Goal: Task Accomplishment & Management: Complete application form

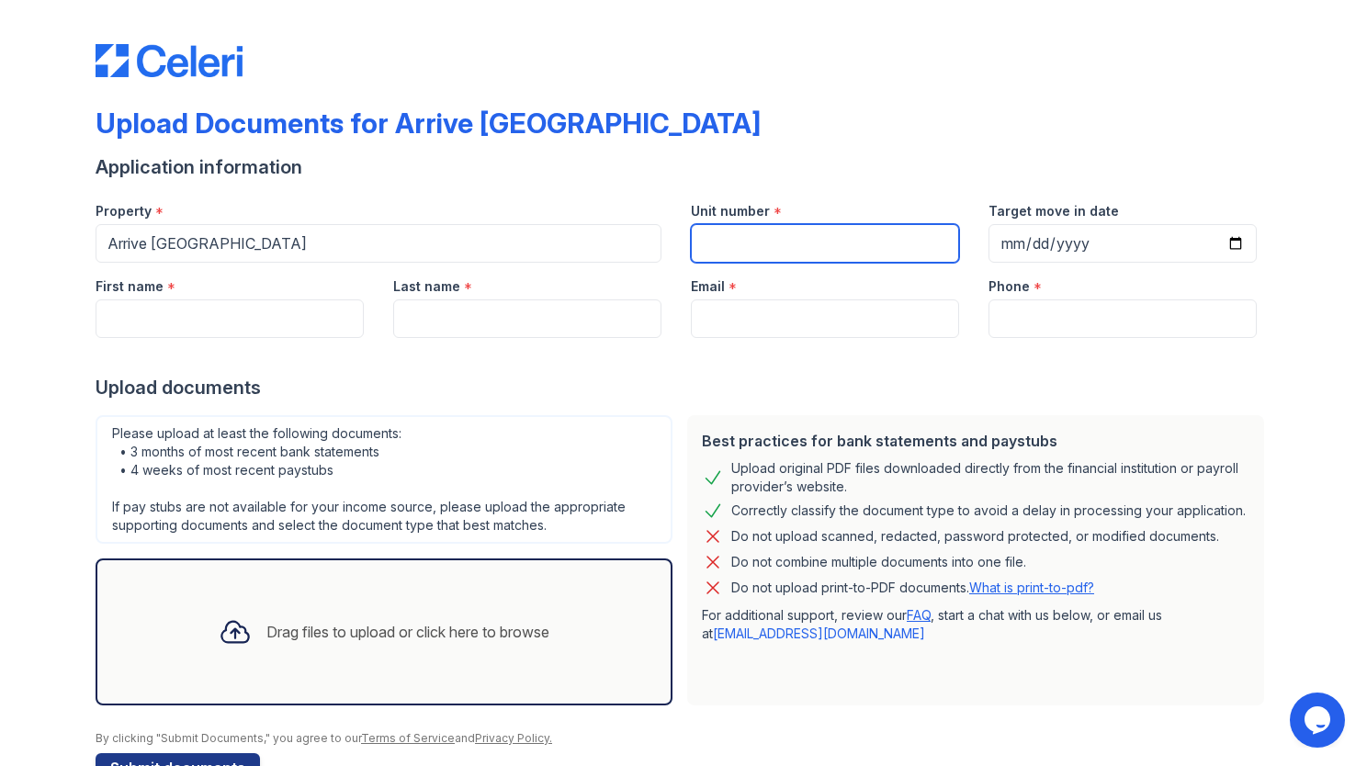
click at [729, 235] on input "Unit number" at bounding box center [825, 243] width 268 height 39
type input "B503"
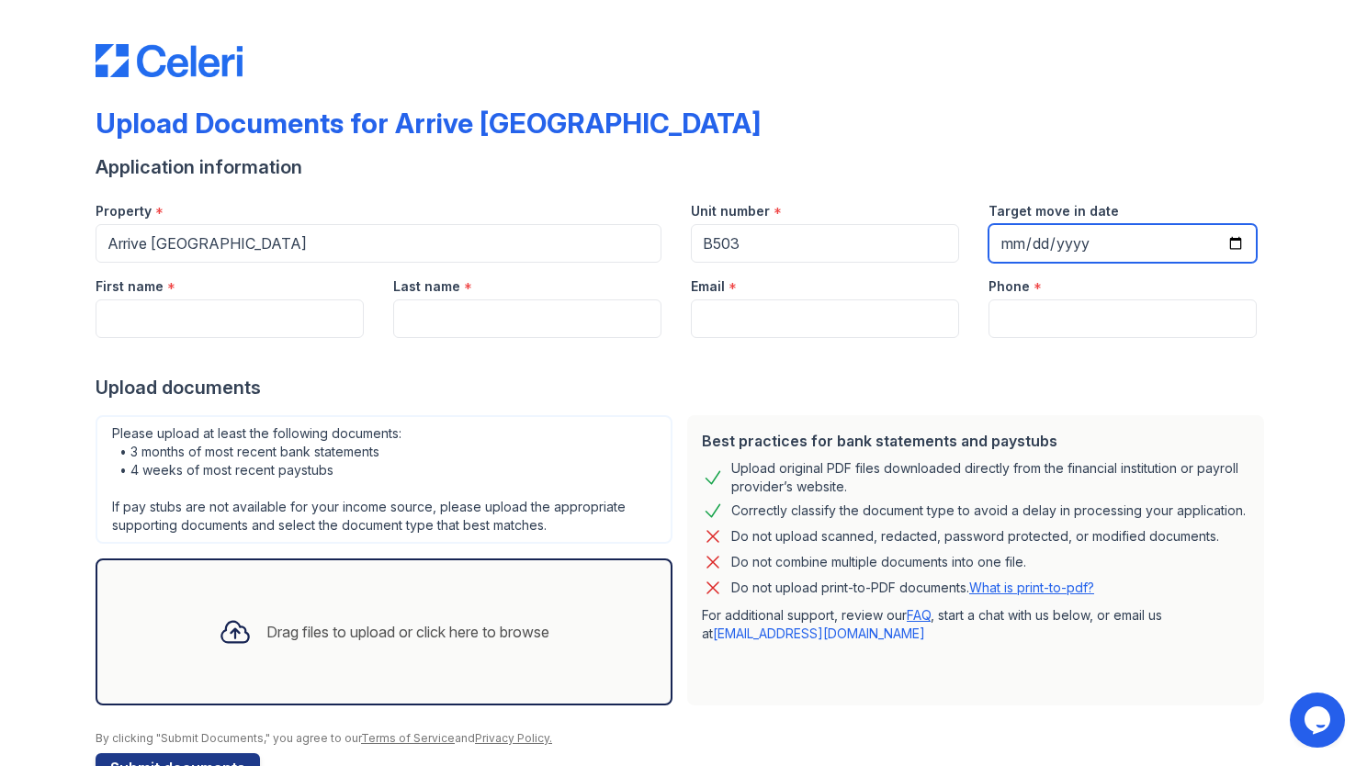
click at [1165, 241] on input "Target move in date" at bounding box center [1122, 243] width 268 height 39
click at [1222, 254] on input "Target move in date" at bounding box center [1122, 243] width 268 height 39
click at [1226, 248] on input "Target move in date" at bounding box center [1122, 243] width 268 height 39
type input "[DATE]"
click at [1105, 344] on div at bounding box center [684, 356] width 1176 height 37
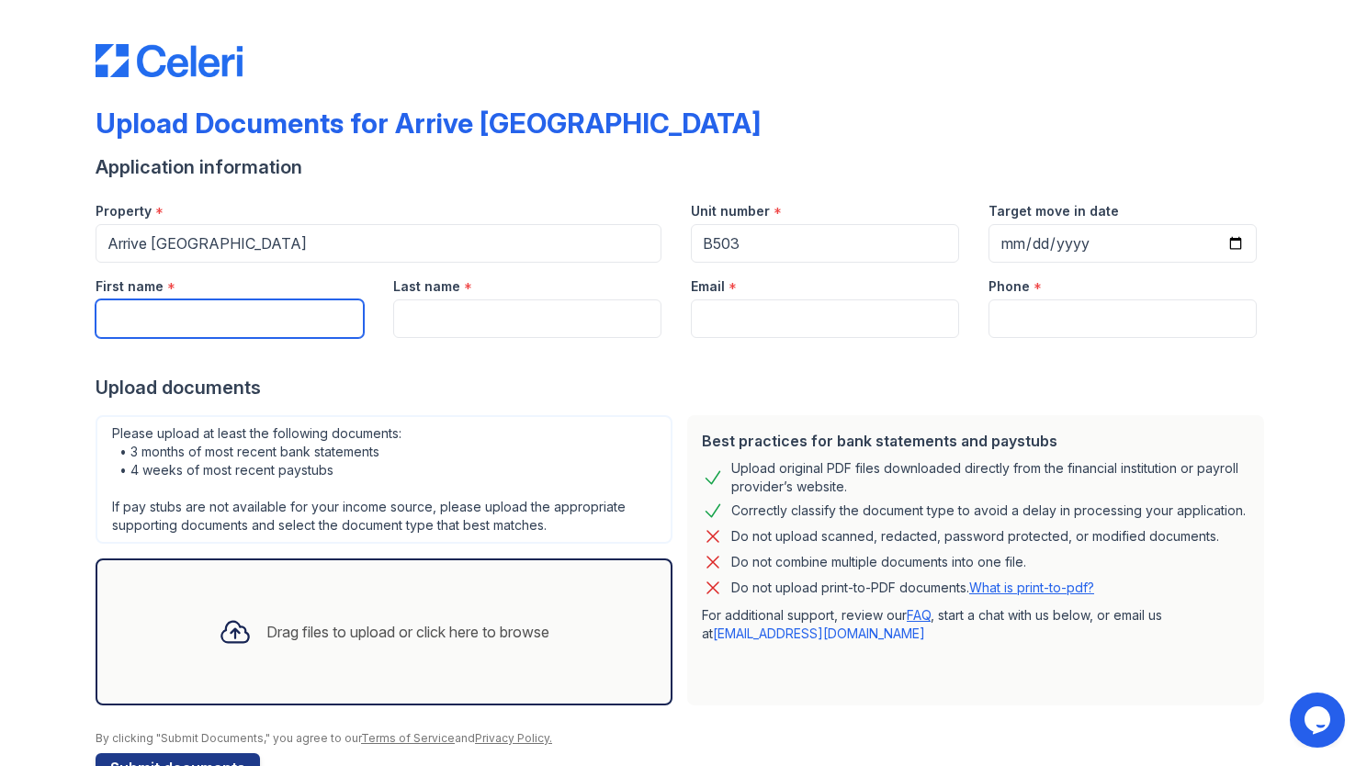
click at [291, 320] on input "First name" at bounding box center [230, 318] width 268 height 39
type input "[PERSON_NAME]"
type input "[EMAIL_ADDRESS][DOMAIN_NAME]"
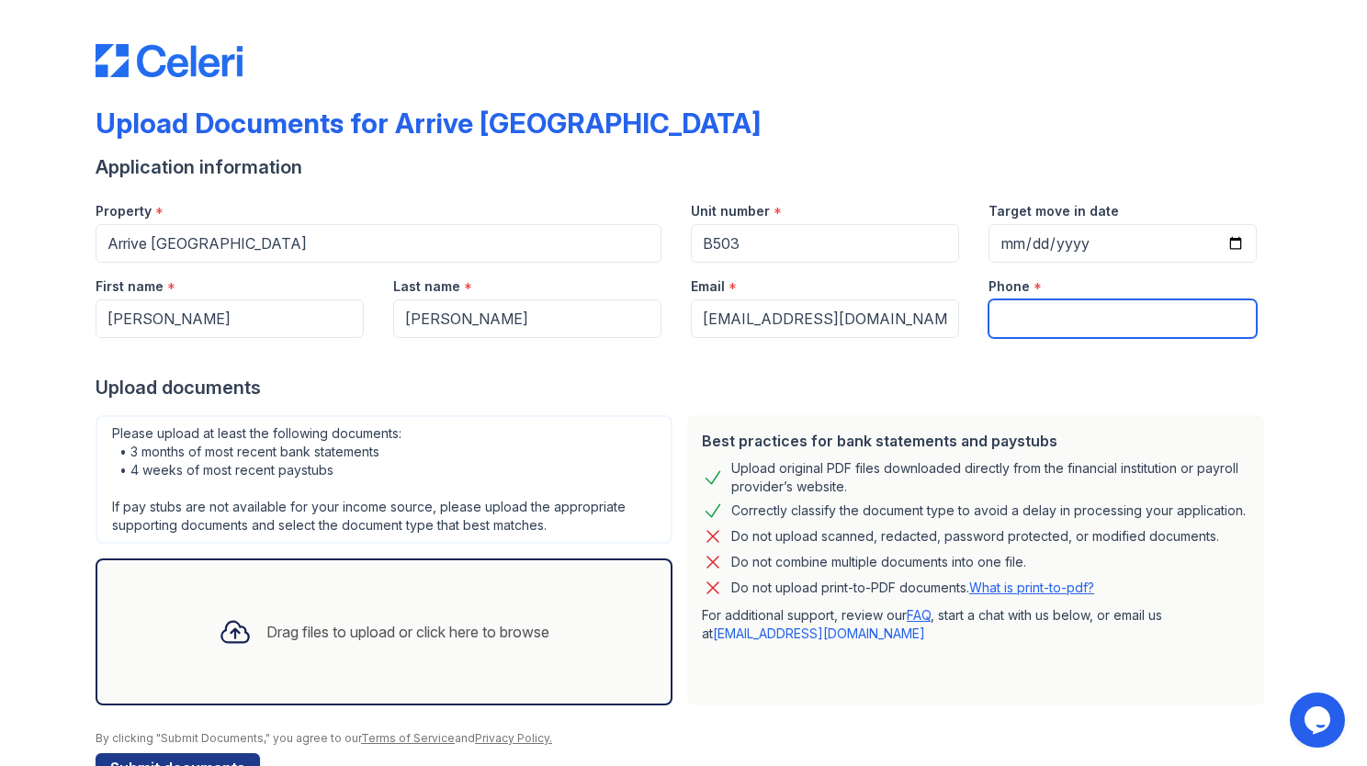
type input "7137031116"
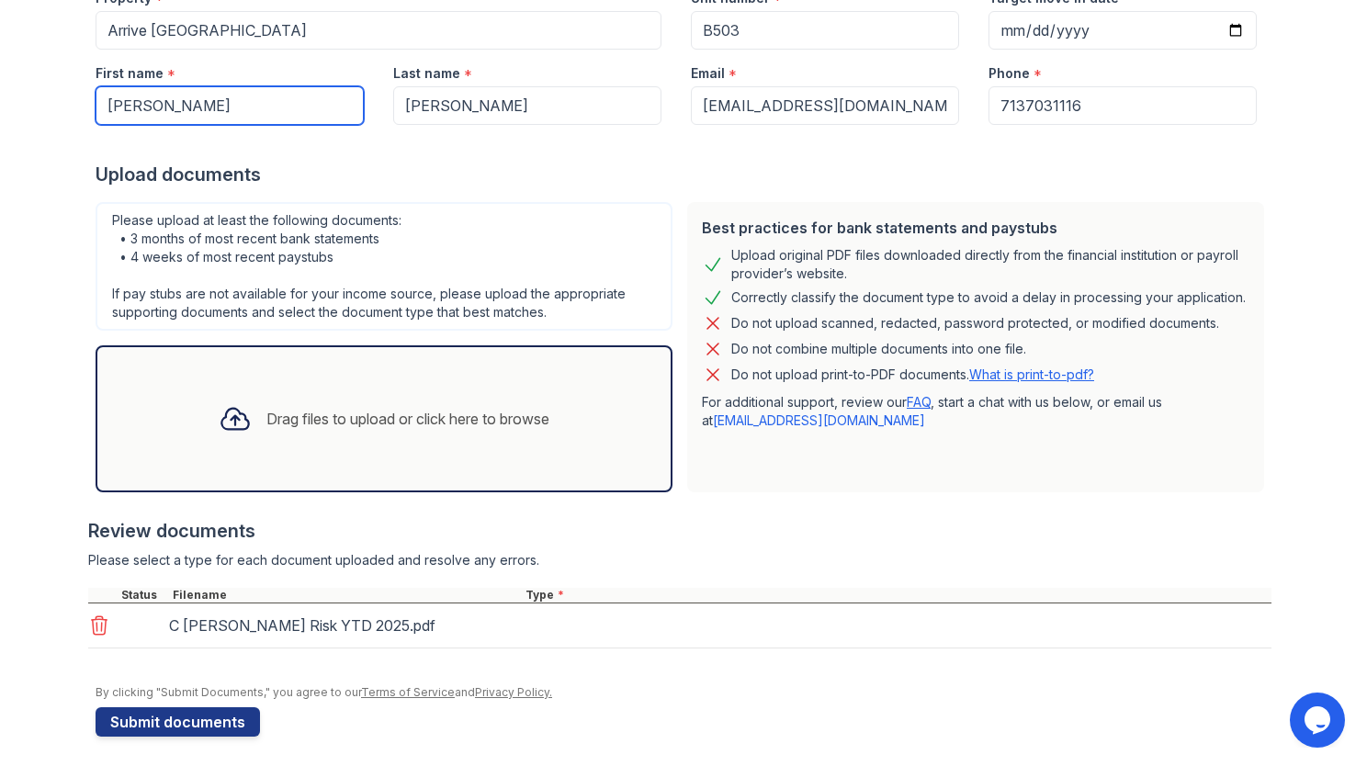
scroll to position [218, 0]
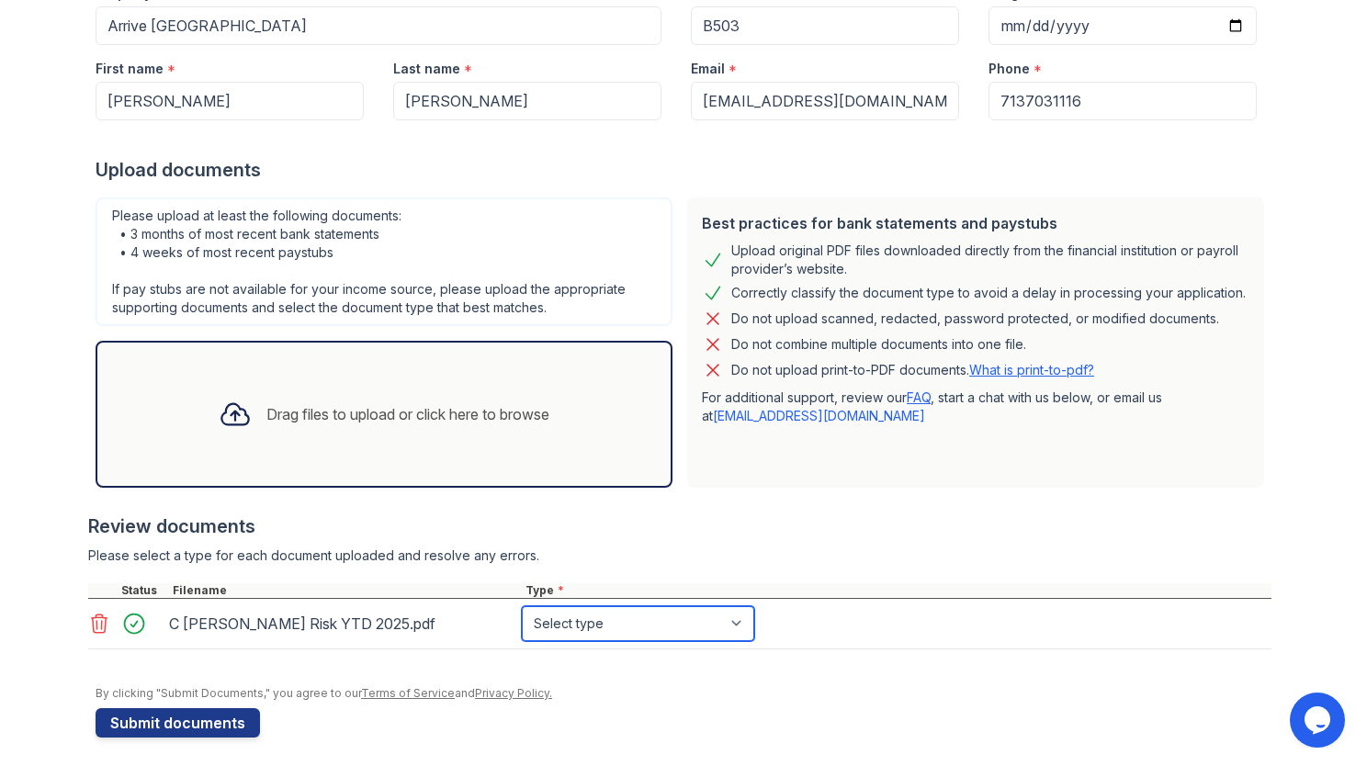
click at [685, 622] on select "Select type Paystub Bank Statement Offer Letter Tax Documents Benefit Award Let…" at bounding box center [638, 623] width 232 height 35
select select "paystub"
click at [522, 606] on select "Select type Paystub Bank Statement Offer Letter Tax Documents Benefit Award Let…" at bounding box center [638, 623] width 232 height 35
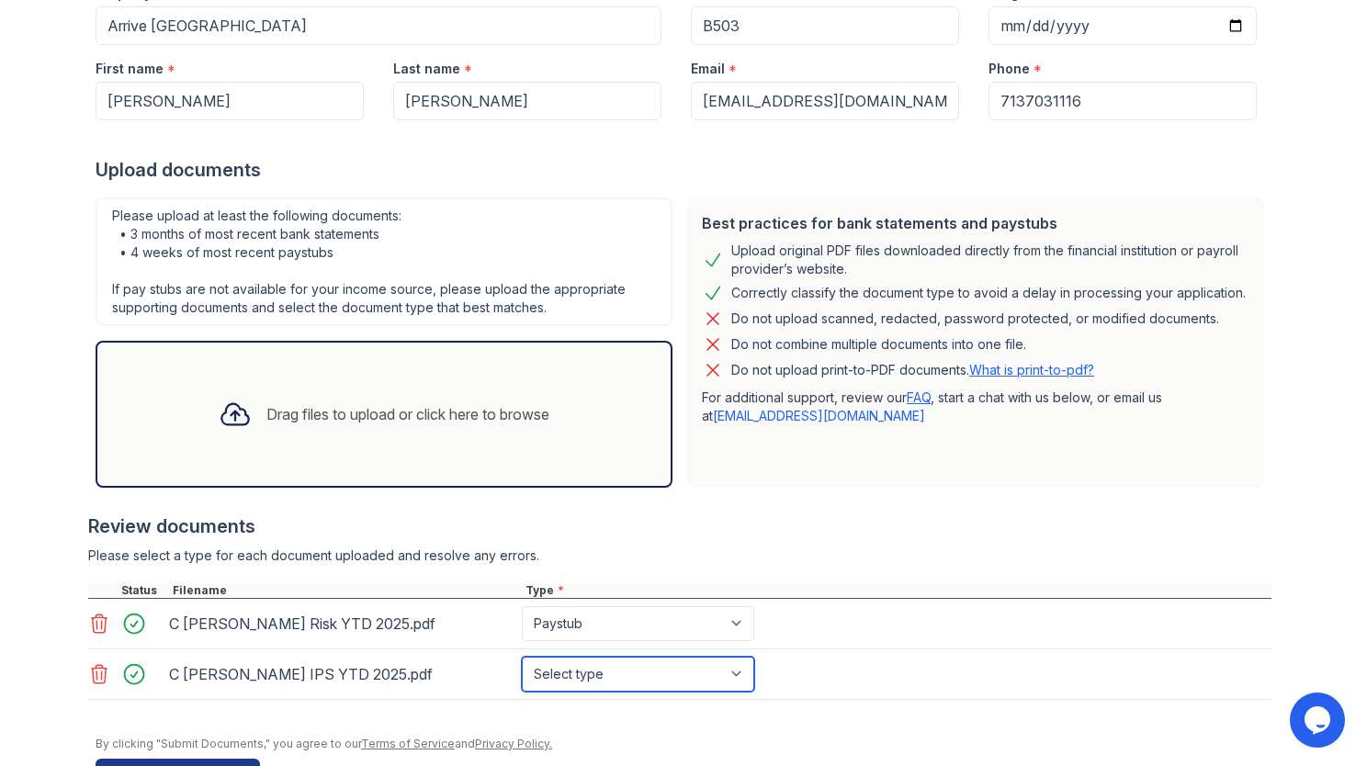
click at [603, 663] on select "Select type Paystub Bank Statement Offer Letter Tax Documents Benefit Award Let…" at bounding box center [638, 674] width 232 height 35
select select "paystub"
click at [522, 657] on select "Select type Paystub Bank Statement Offer Letter Tax Documents Benefit Award Let…" at bounding box center [638, 674] width 232 height 35
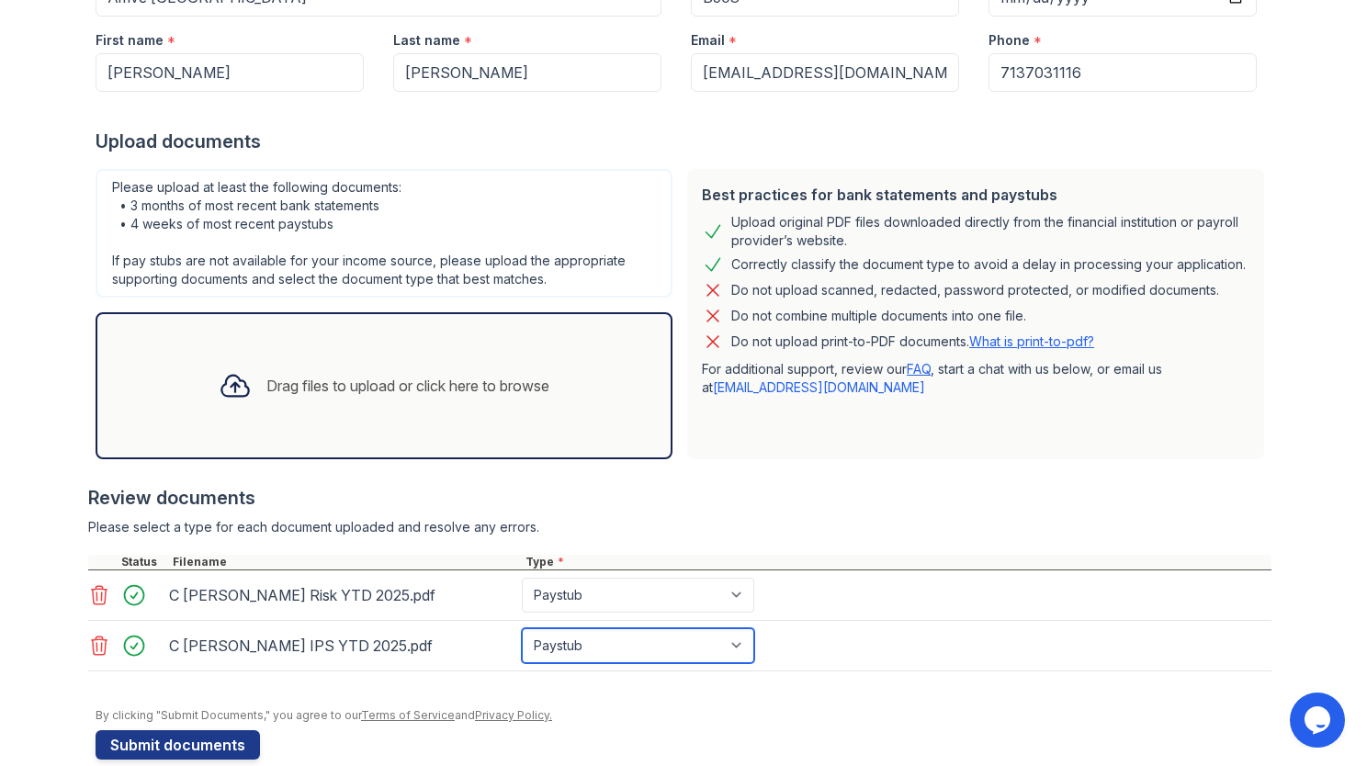
scroll to position [273, 0]
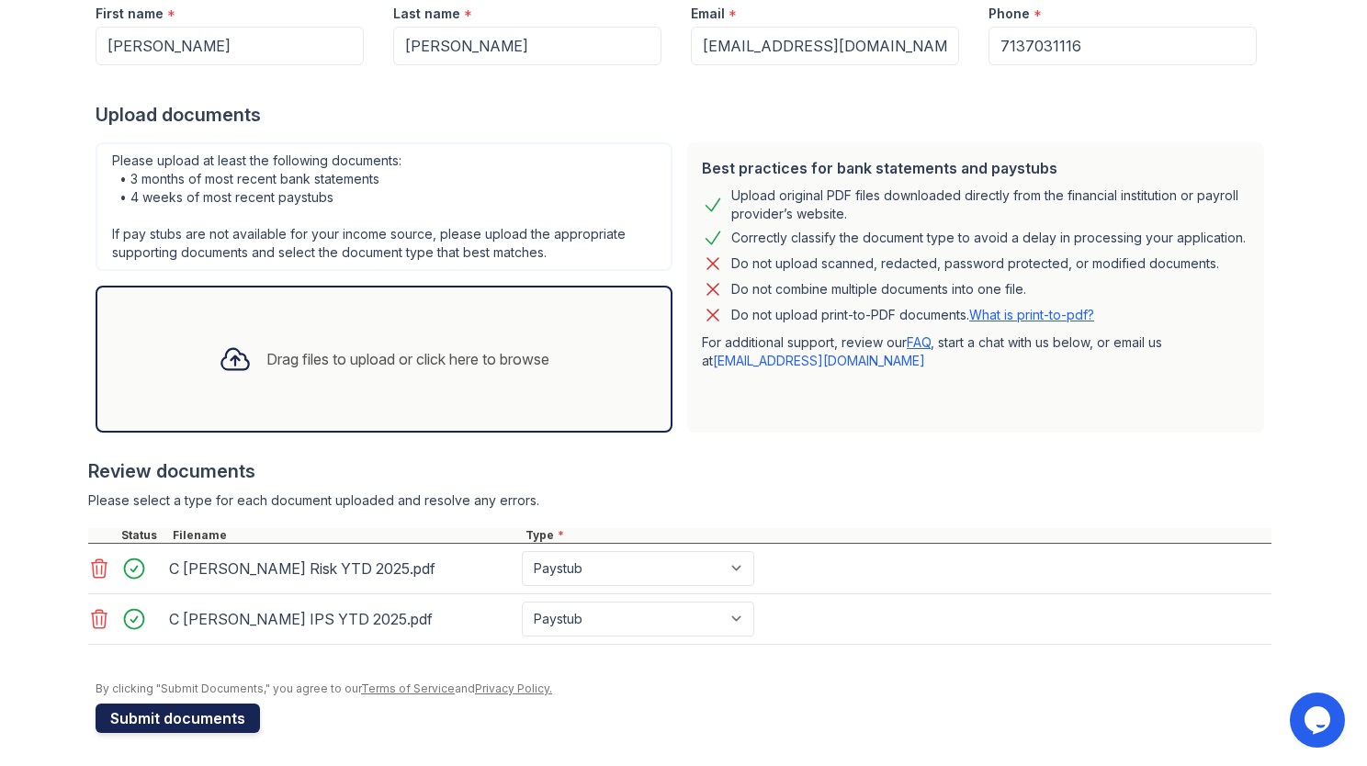
click at [180, 715] on button "Submit documents" at bounding box center [178, 718] width 164 height 29
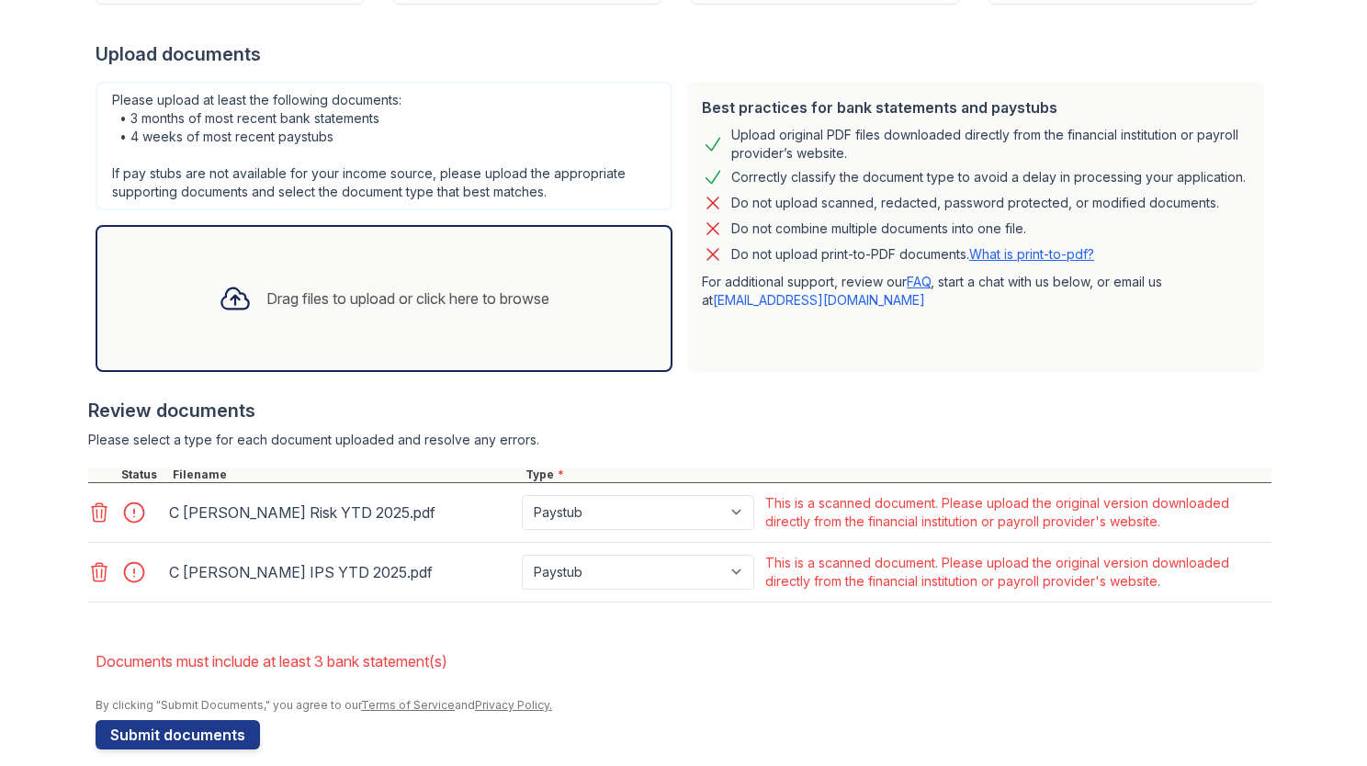
scroll to position [402, 0]
